Goal: Information Seeking & Learning: Learn about a topic

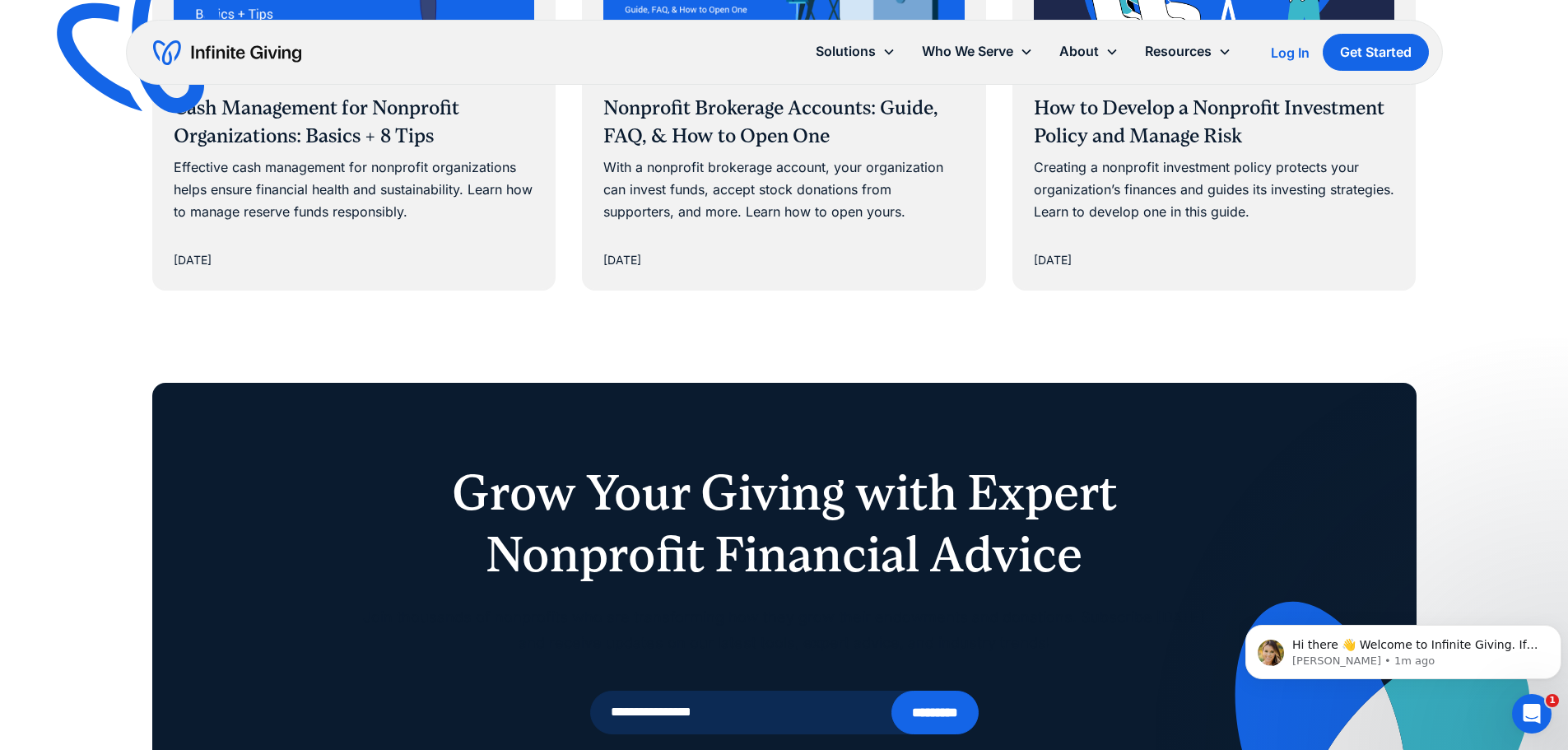
scroll to position [6748, 0]
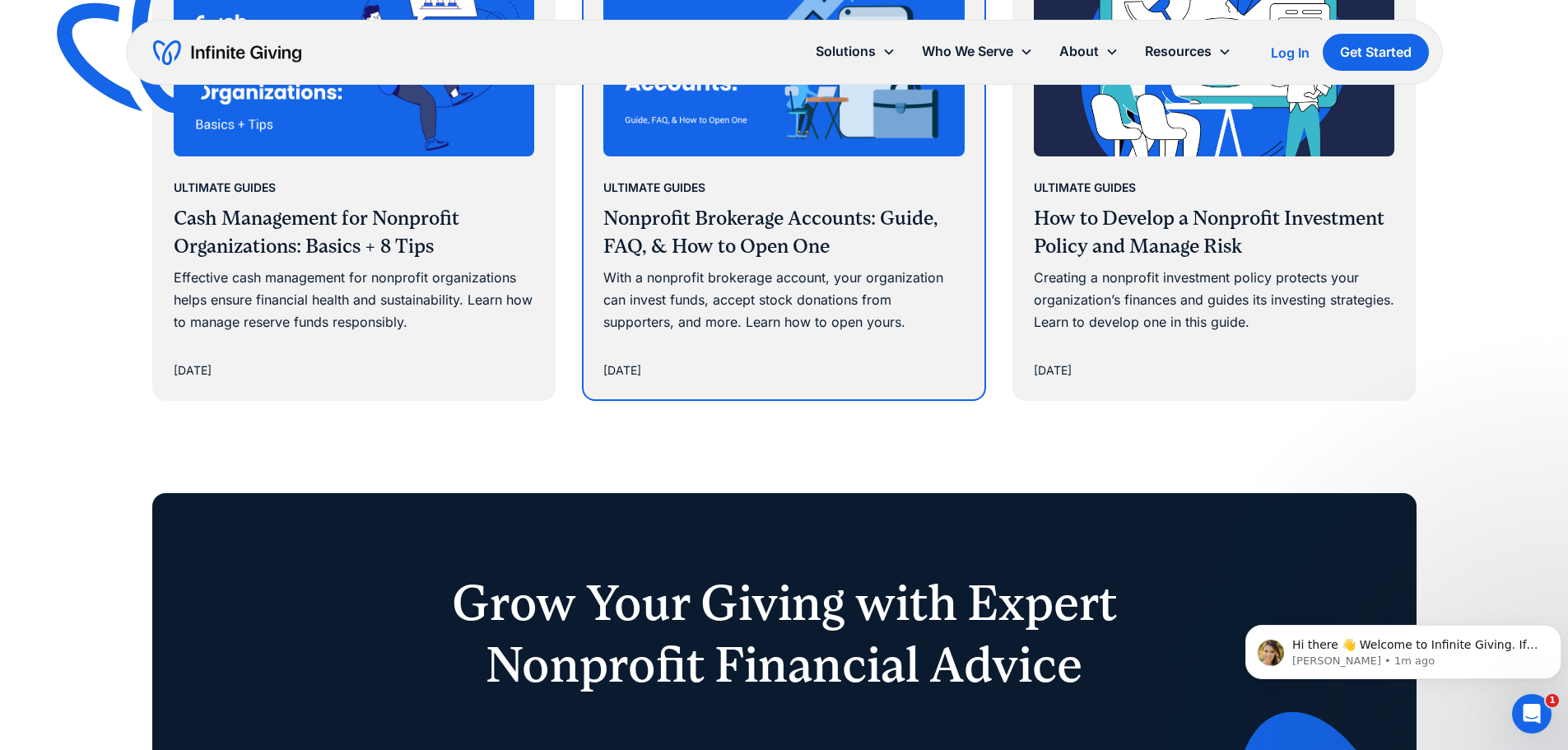
click at [711, 252] on h3 "Nonprofit Brokerage Accounts: Guide, FAQ, & How to Open One" at bounding box center [784, 233] width 361 height 55
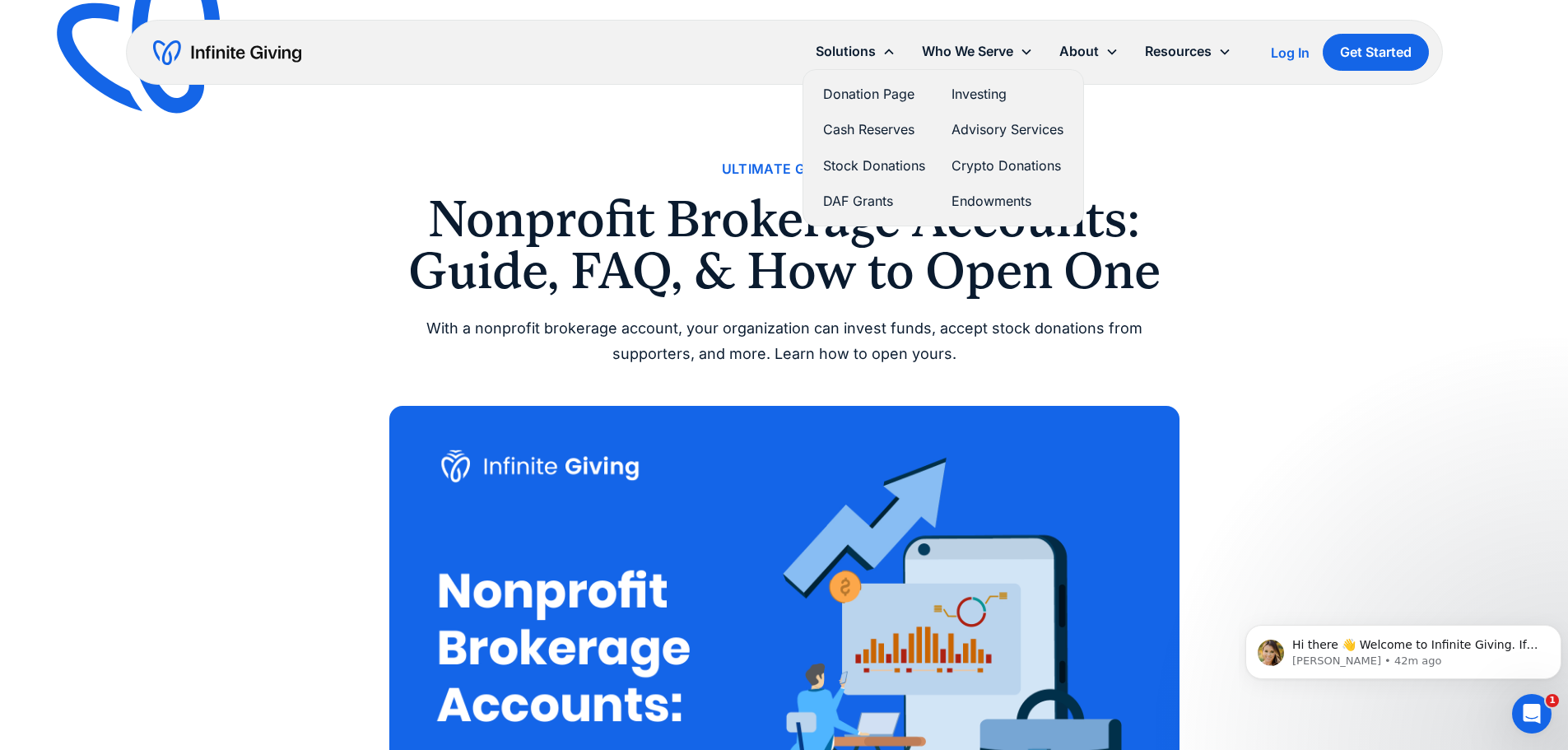
click at [1011, 165] on link "Crypto Donations" at bounding box center [1007, 165] width 112 height 22
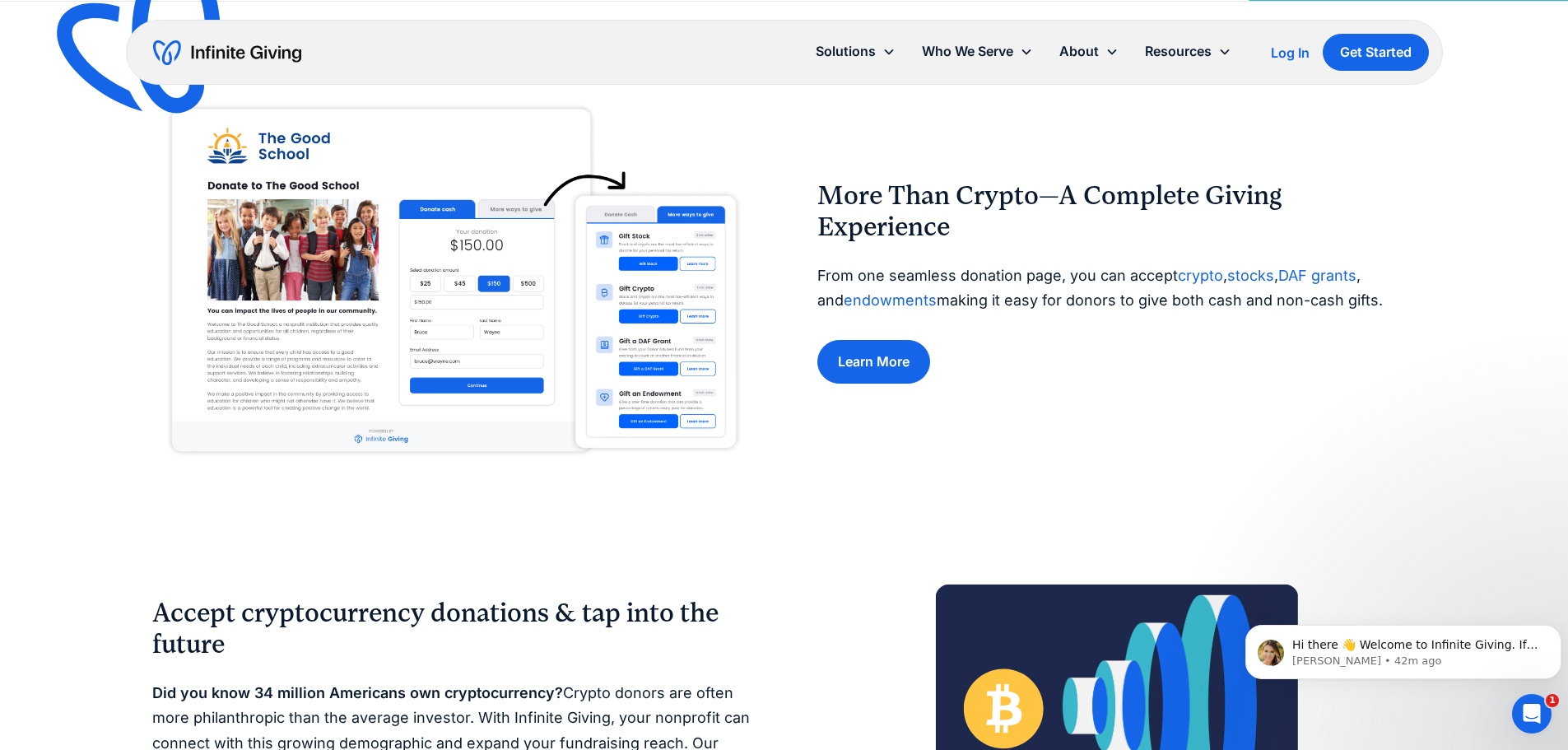
scroll to position [576, 0]
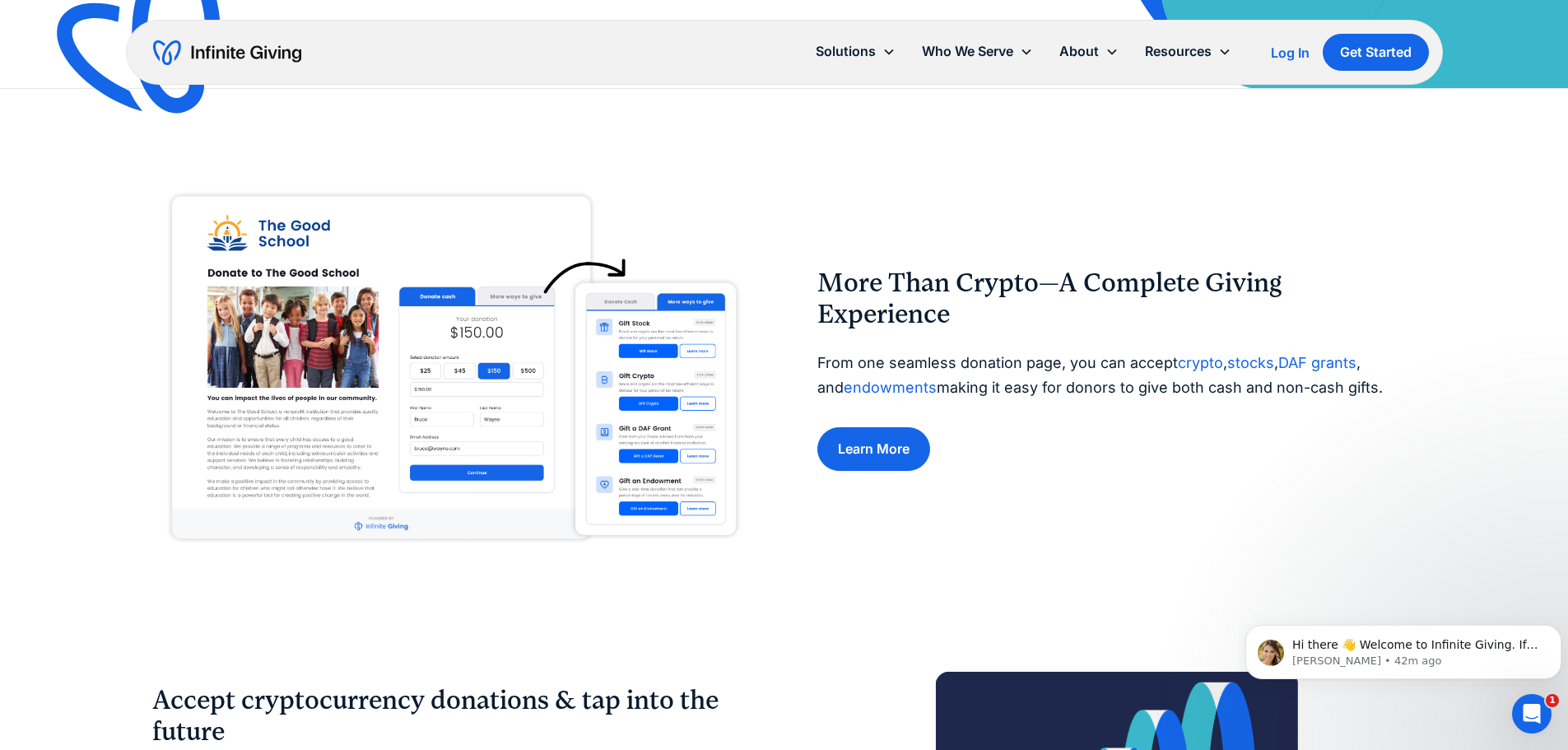
click at [600, 391] on img at bounding box center [451, 370] width 599 height 376
click at [616, 396] on img at bounding box center [451, 370] width 599 height 376
click at [653, 406] on img at bounding box center [451, 370] width 599 height 376
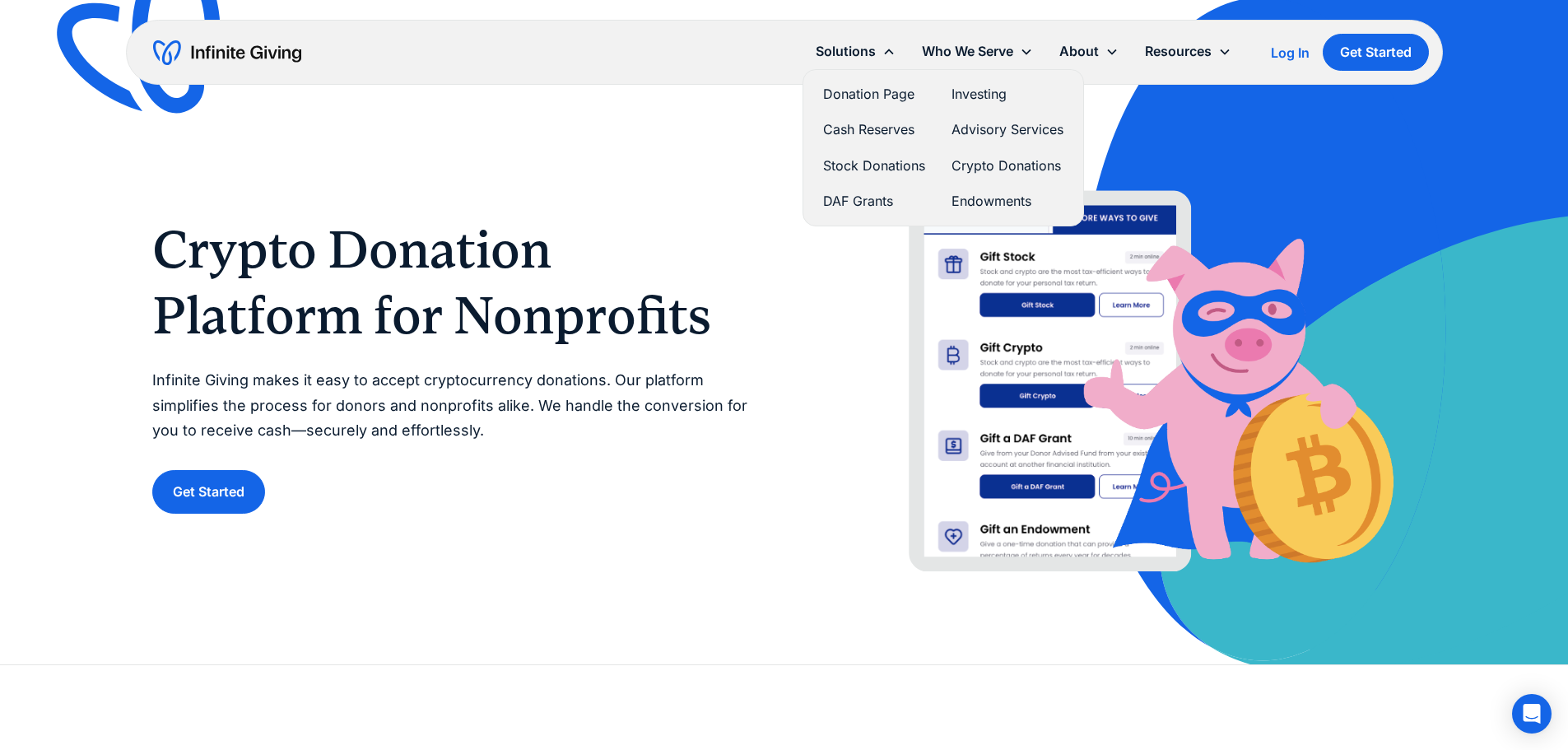
click at [838, 55] on div "Solutions" at bounding box center [846, 51] width 60 height 22
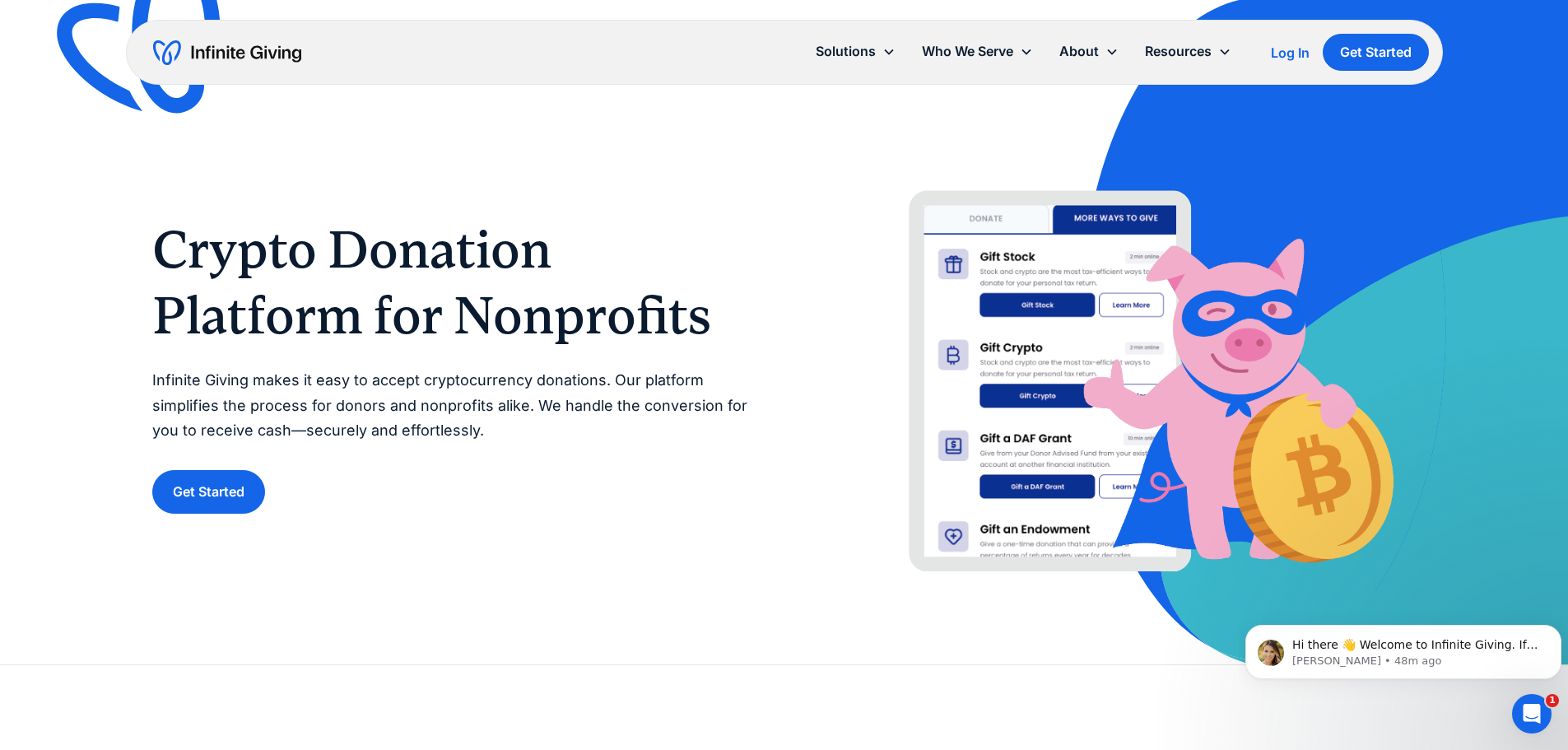
click at [239, 54] on img "home" at bounding box center [227, 52] width 148 height 26
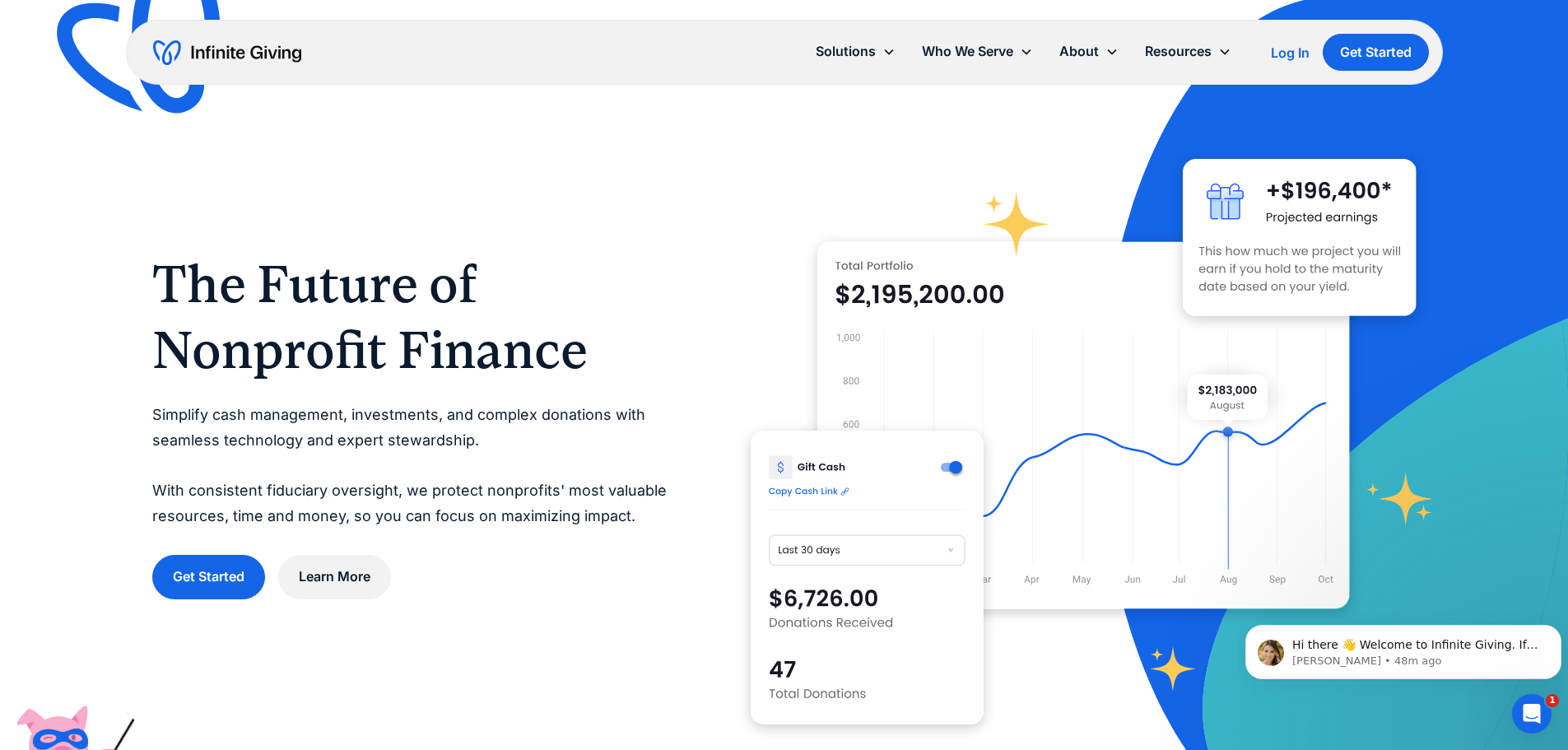
click at [580, 557] on div "Get Started Learn More" at bounding box center [418, 576] width 532 height 44
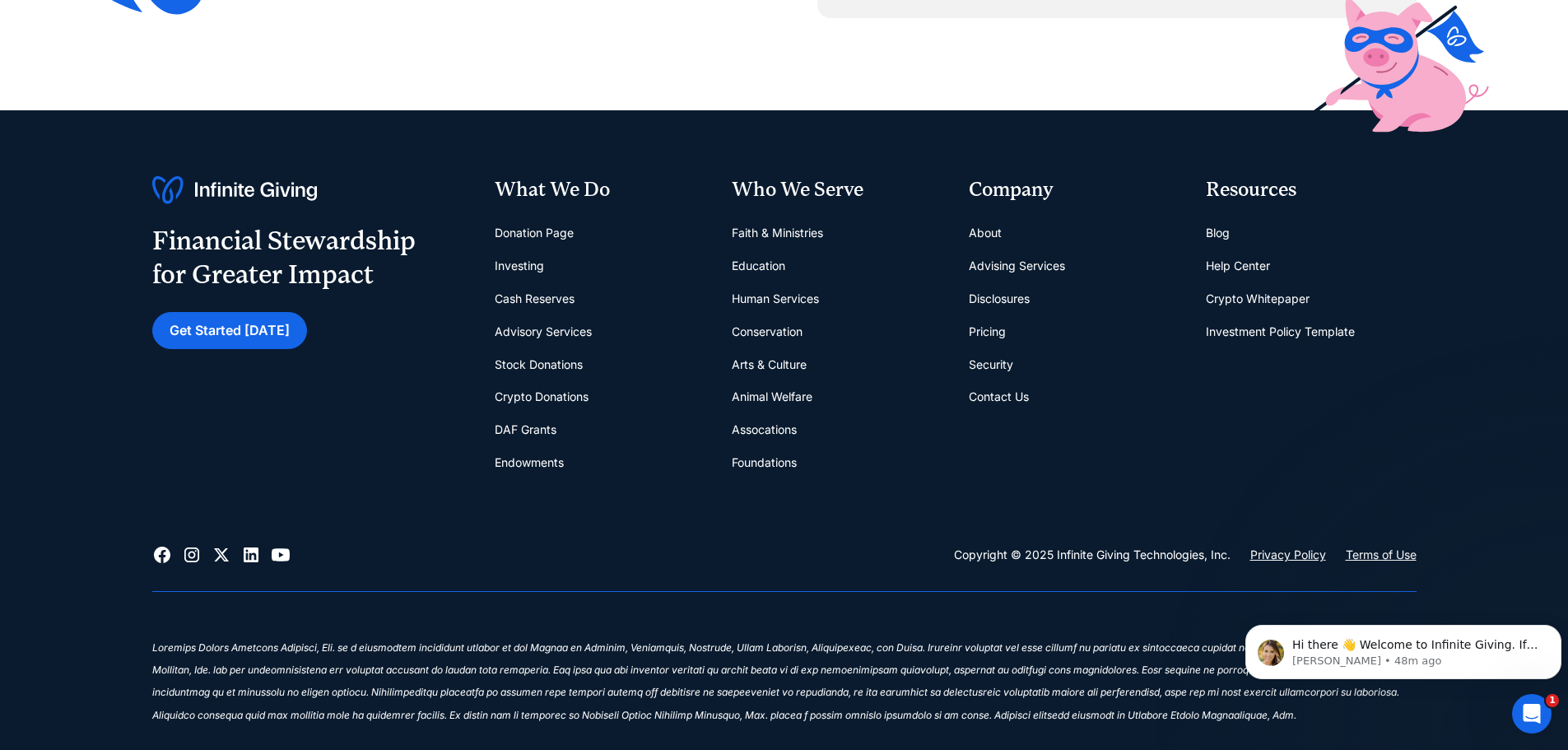
scroll to position [6913, 0]
